Goal: Use online tool/utility: Use online tool/utility

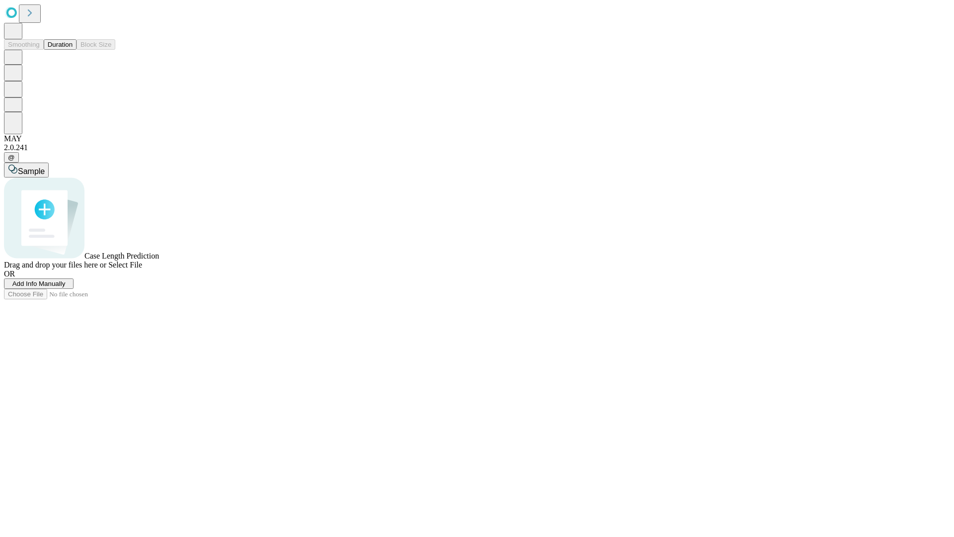
click at [66, 287] on span "Add Info Manually" at bounding box center [38, 283] width 53 height 7
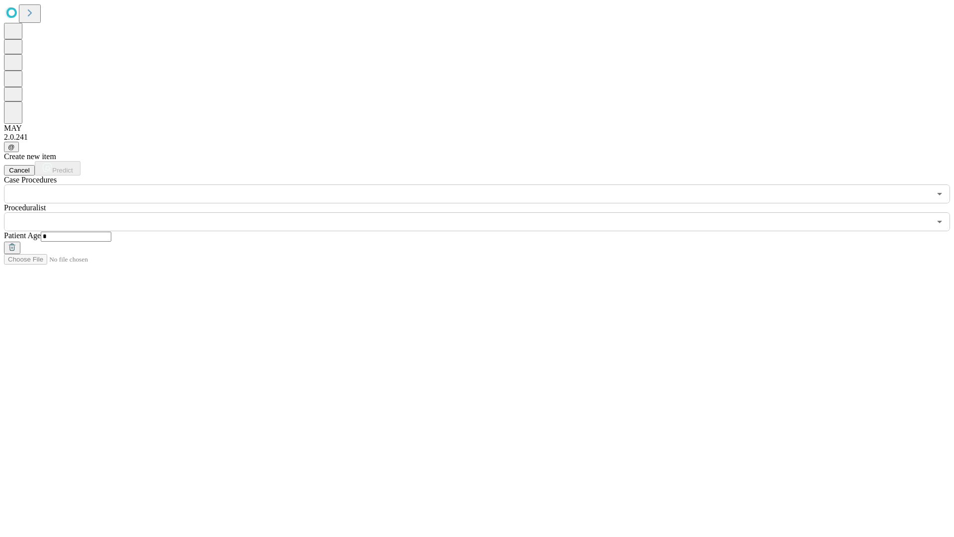
type input "*"
click at [484, 212] on input "text" at bounding box center [467, 221] width 927 height 19
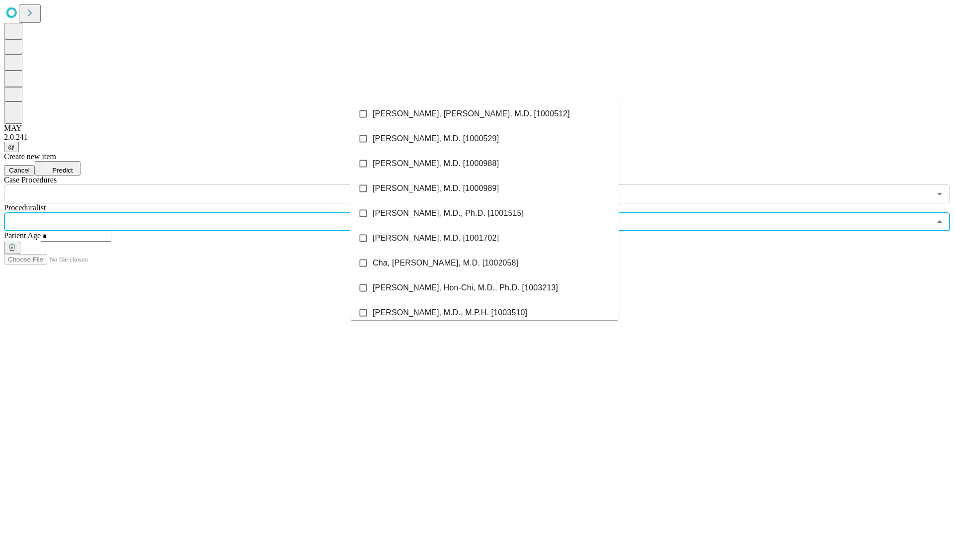
click at [485, 114] on li "[PERSON_NAME], [PERSON_NAME], M.D. [1000512]" at bounding box center [484, 113] width 268 height 25
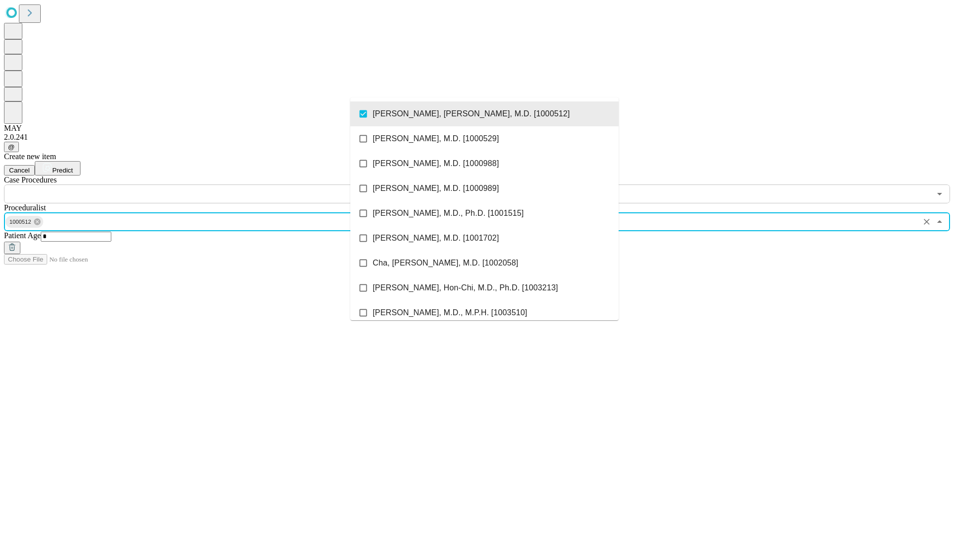
click at [209, 184] on input "text" at bounding box center [467, 193] width 927 height 19
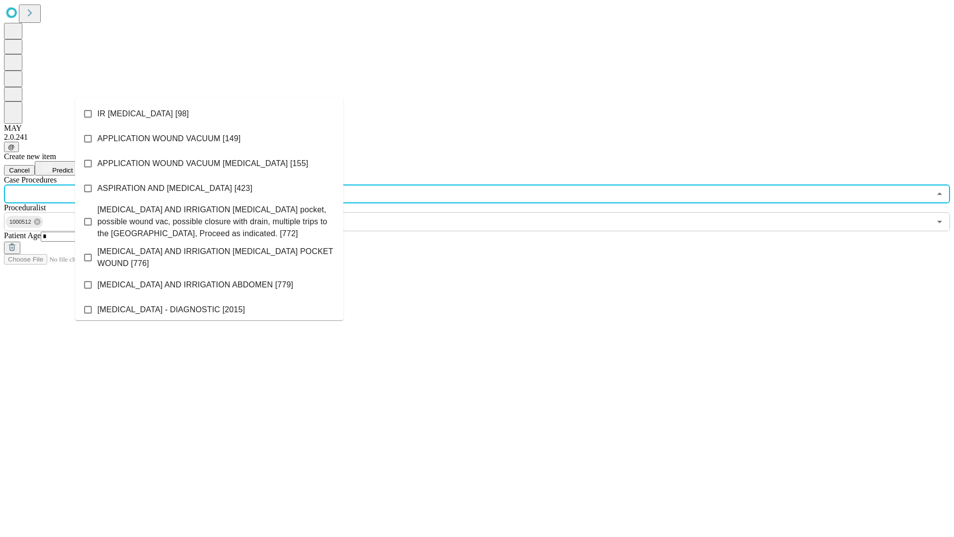
click at [209, 114] on li "IR [MEDICAL_DATA] [98]" at bounding box center [209, 113] width 268 height 25
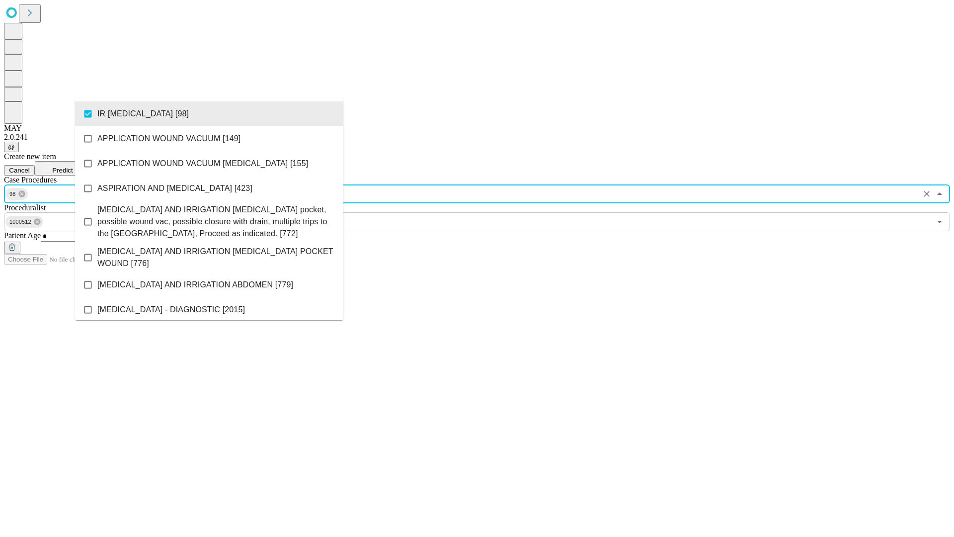
click at [73, 166] on span "Predict" at bounding box center [62, 169] width 20 height 7
